Goal: Download file/media

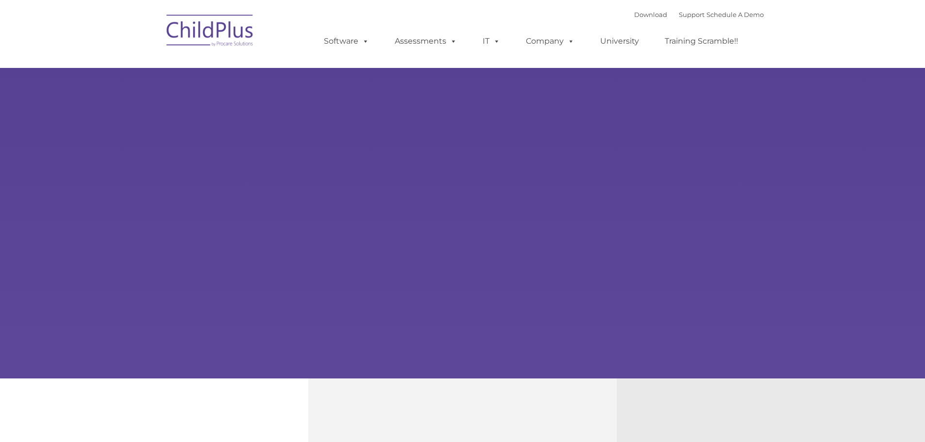
type input ""
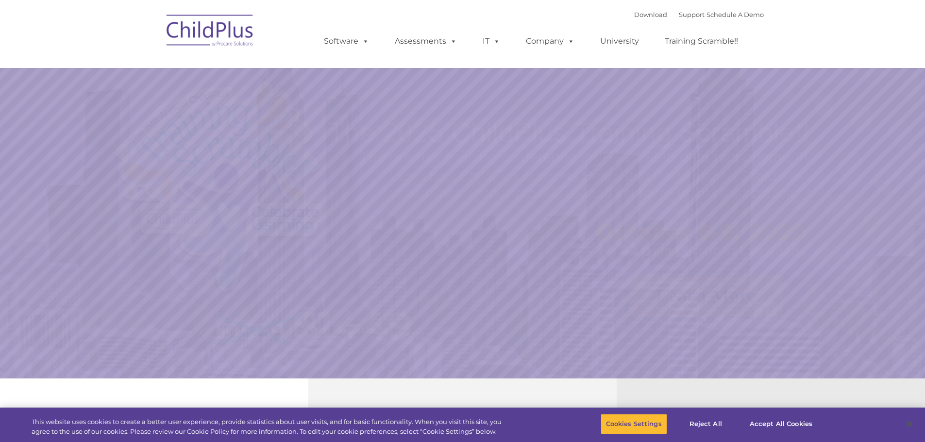
select select "MEDIUM"
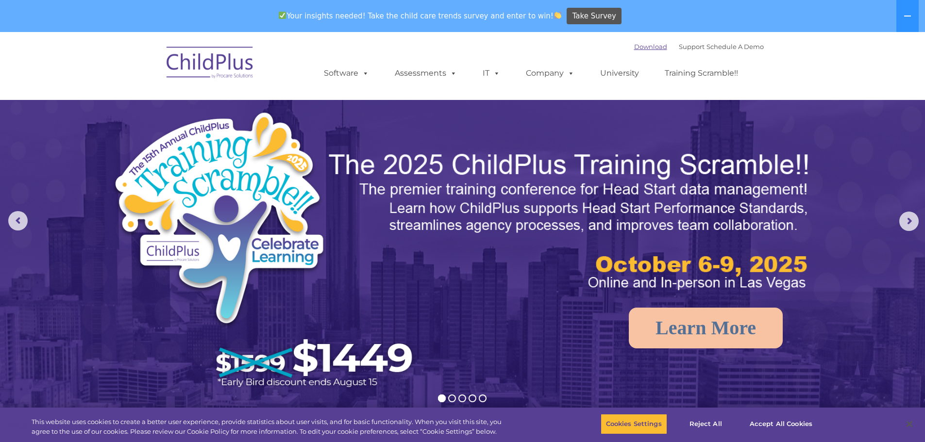
click at [640, 46] on link "Download" at bounding box center [650, 47] width 33 height 8
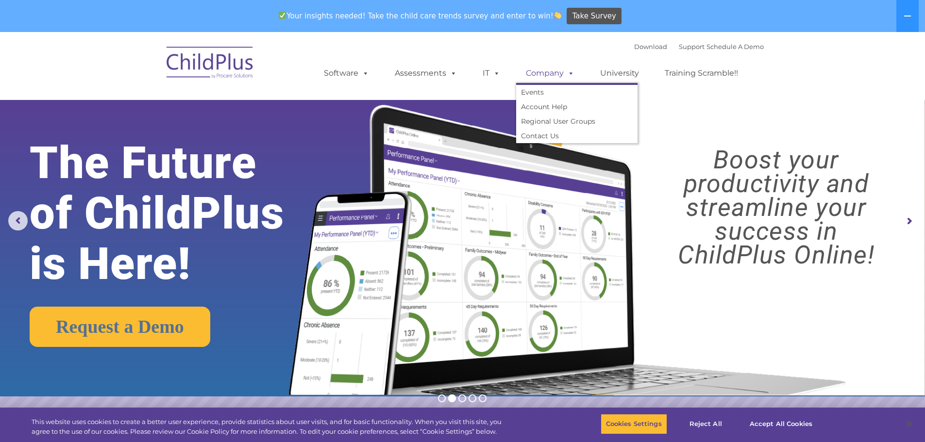
click at [568, 77] on span at bounding box center [569, 72] width 11 height 9
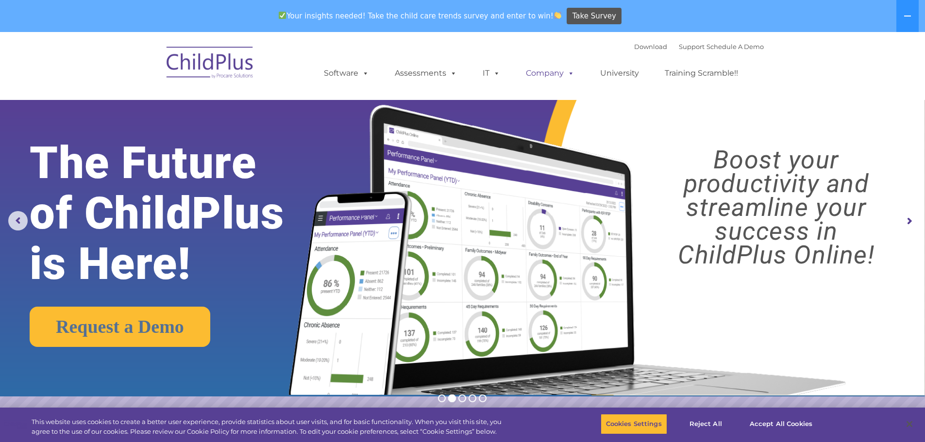
click at [568, 76] on span at bounding box center [569, 72] width 11 height 9
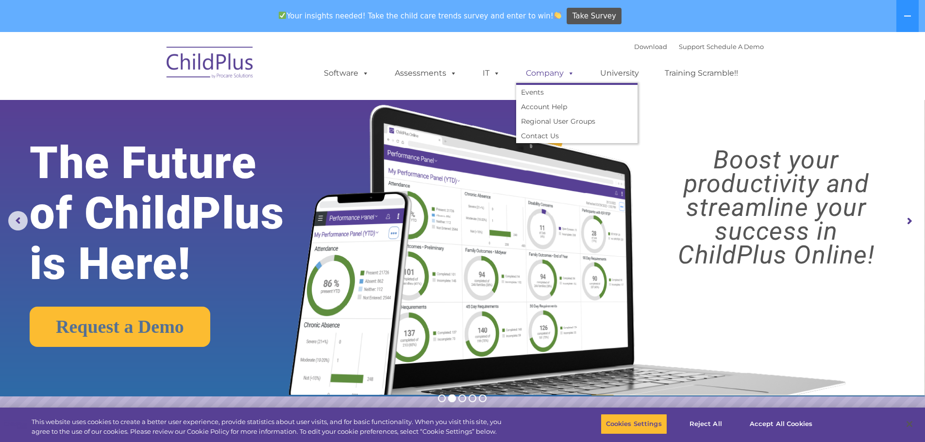
click at [568, 76] on span at bounding box center [569, 72] width 11 height 9
